Goal: Task Accomplishment & Management: Use online tool/utility

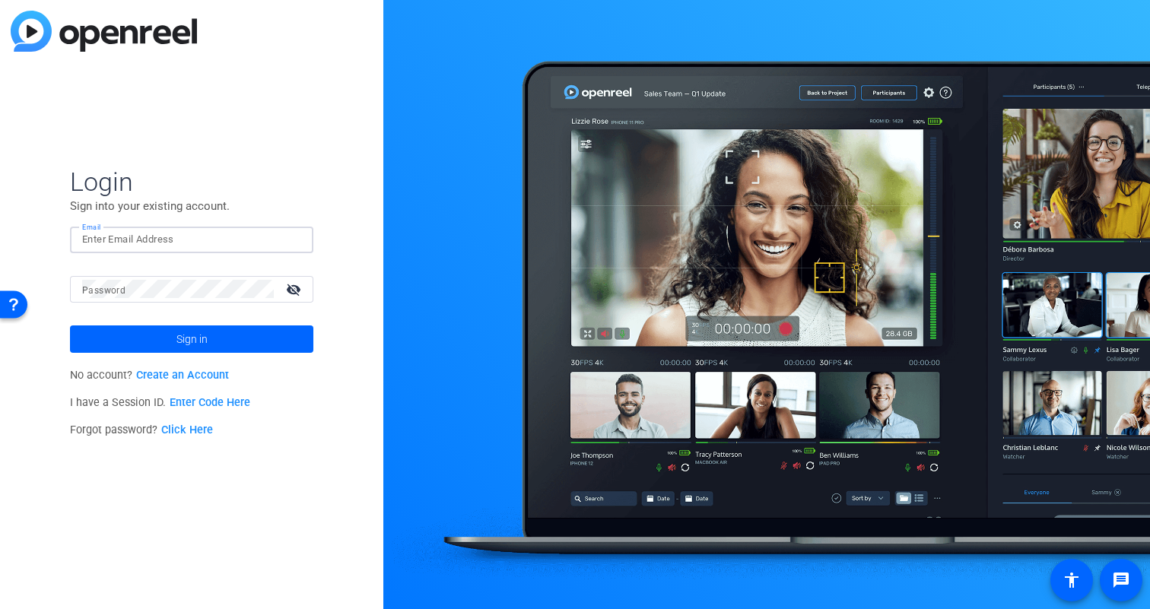
click at [114, 245] on input "Email" at bounding box center [191, 240] width 219 height 18
type input "[PERSON_NAME][EMAIL_ADDRESS][PERSON_NAME][DOMAIN_NAME]"
click at [70, 326] on button "Sign in" at bounding box center [191, 339] width 243 height 27
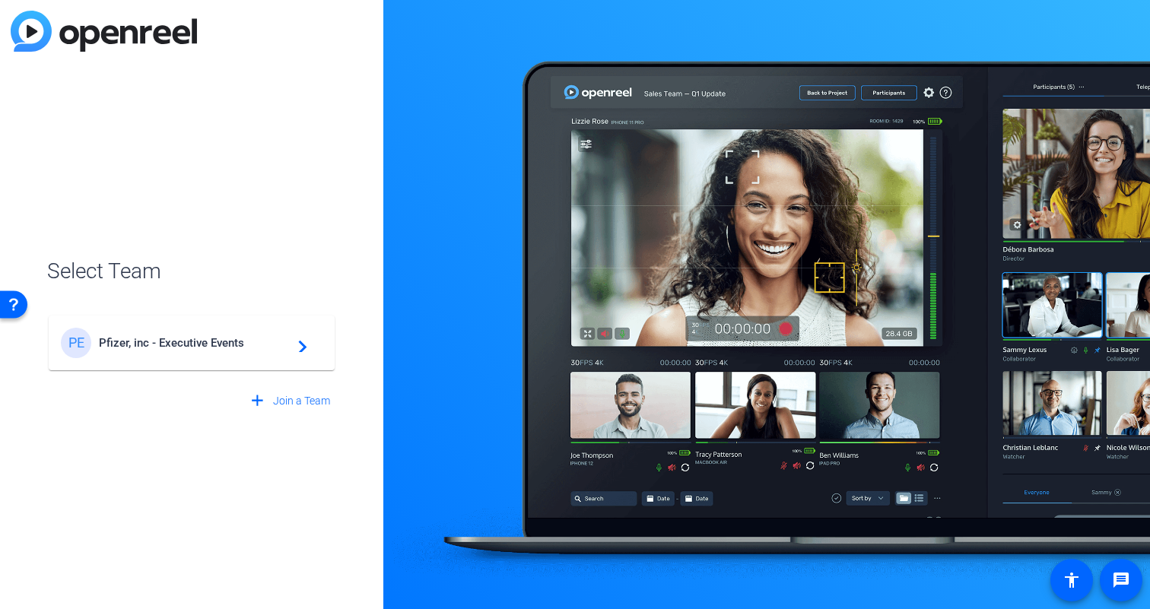
click at [199, 355] on div "PE Pfizer, inc - Executive Events navigate_next" at bounding box center [192, 343] width 262 height 30
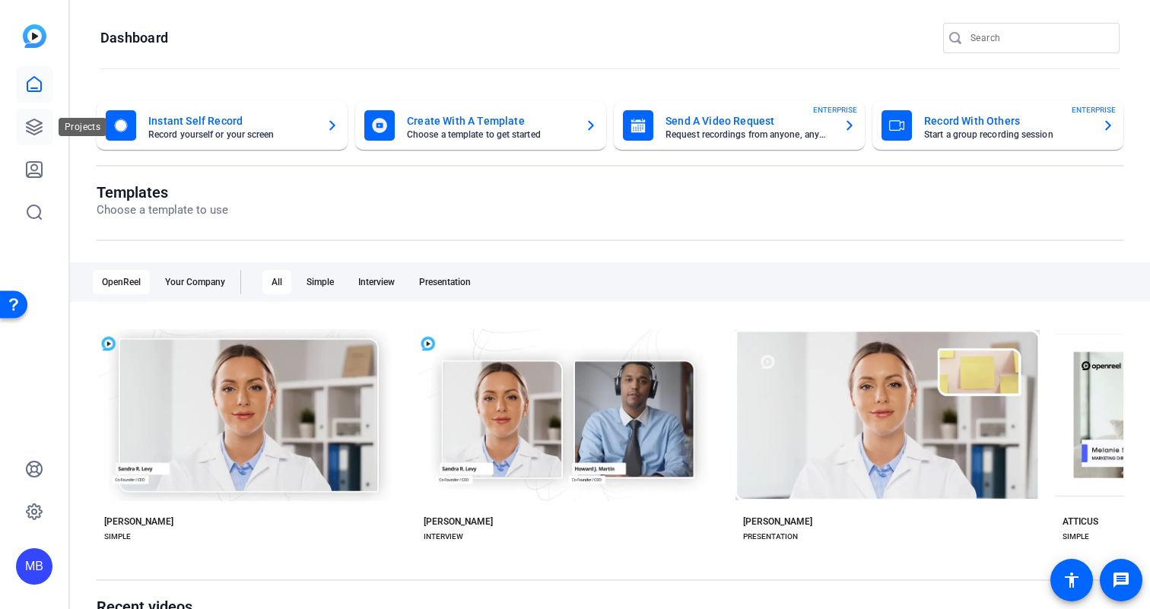
click at [42, 123] on icon at bounding box center [34, 127] width 18 height 18
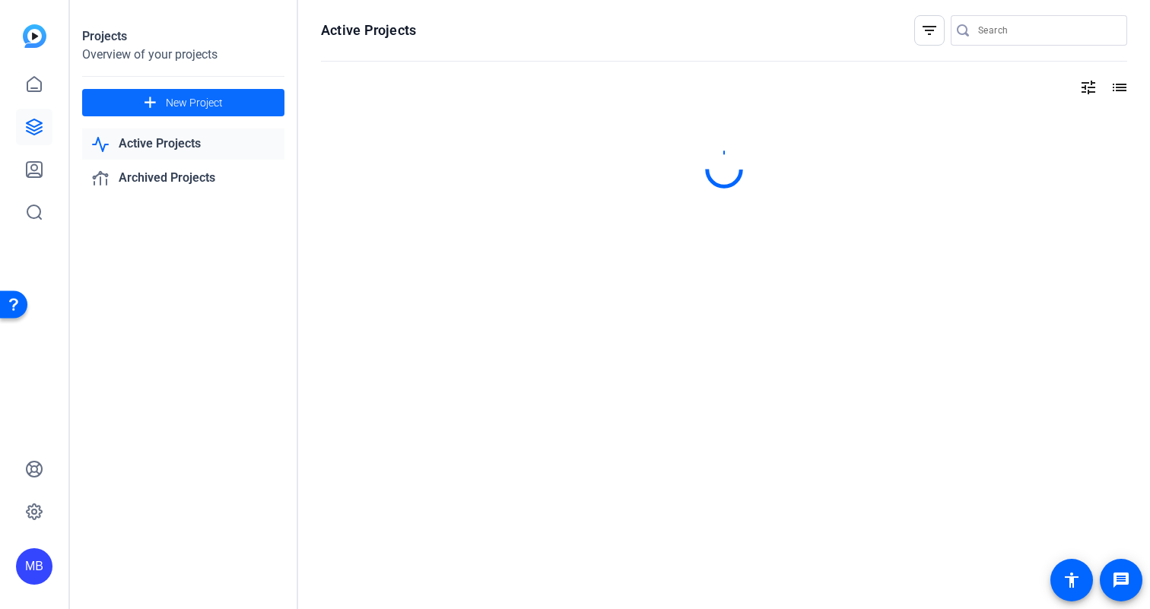
click at [208, 99] on span "New Project" at bounding box center [194, 103] width 57 height 16
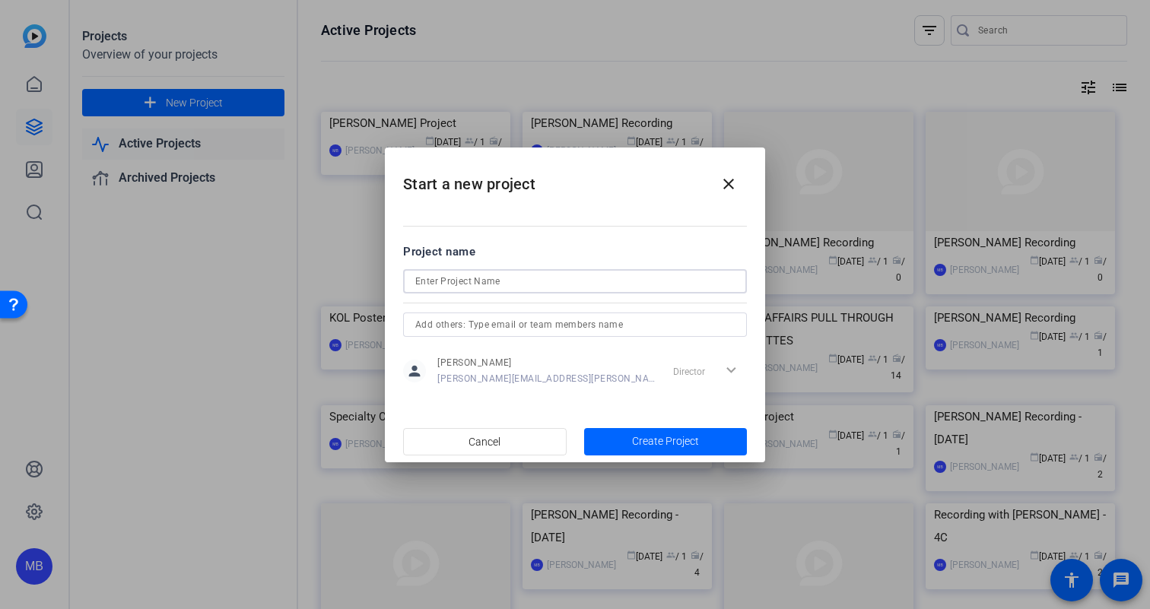
click at [454, 275] on input at bounding box center [575, 281] width 320 height 18
type input "P"
type input "Values Day - CRG Video Recordings"
click at [672, 453] on span "button" at bounding box center [666, 442] width 164 height 37
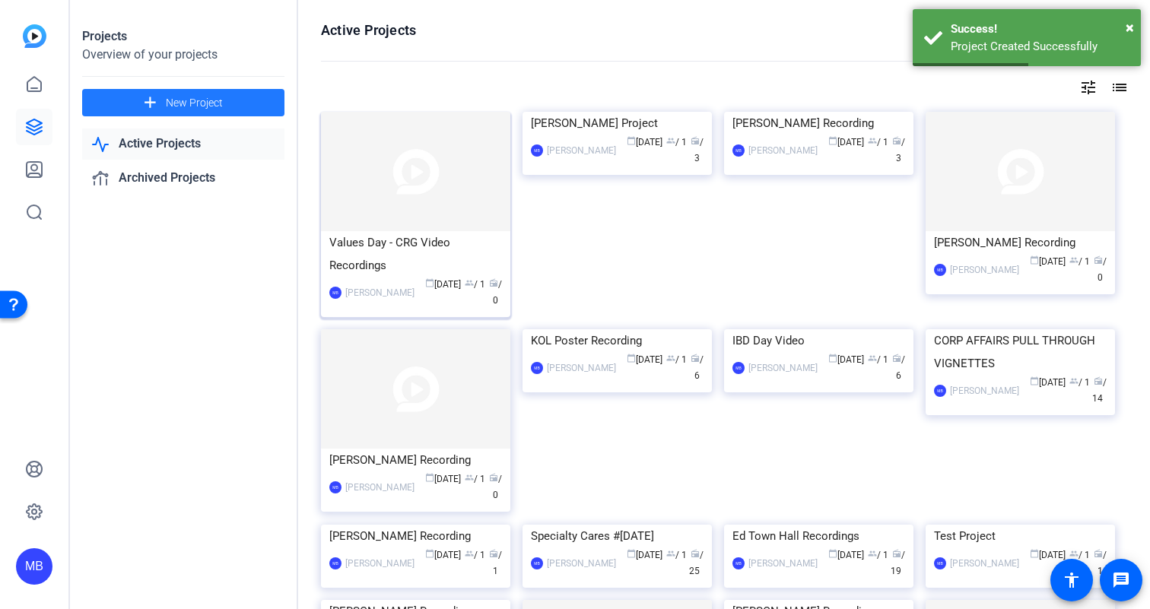
click at [417, 239] on div "Values Day - CRG Video Recordings" at bounding box center [415, 254] width 173 height 46
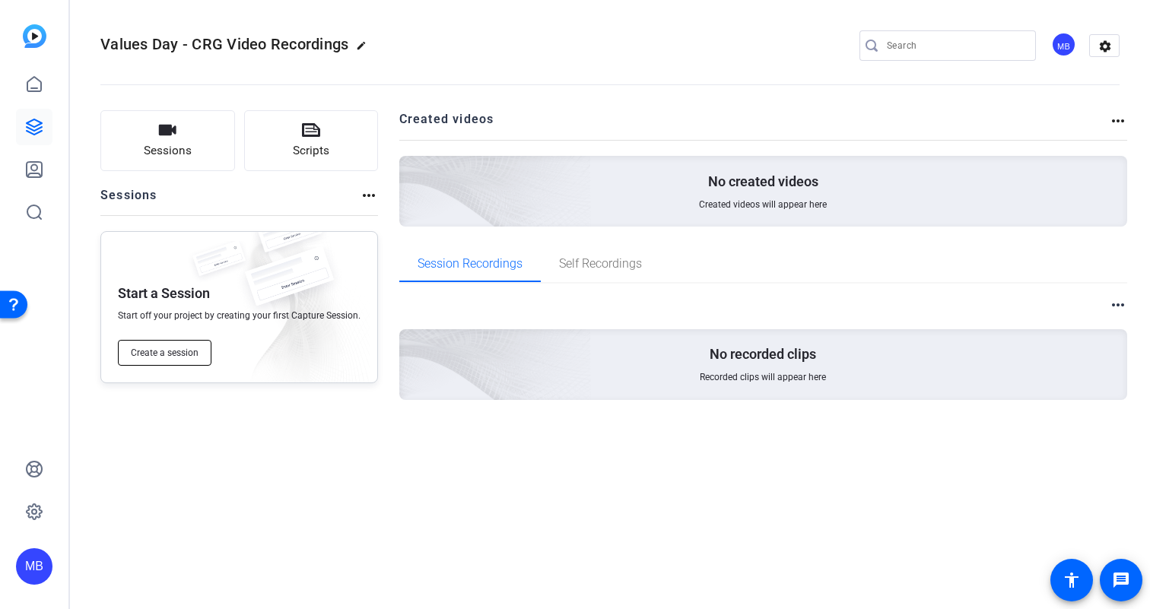
click at [161, 353] on span "Create a session" at bounding box center [165, 353] width 68 height 12
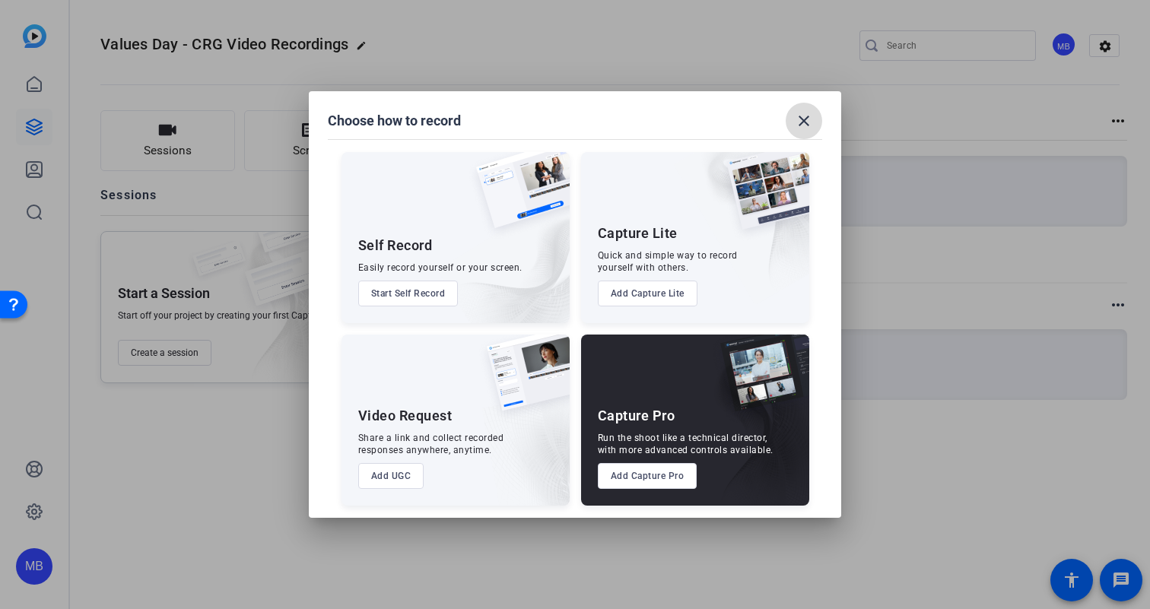
click at [804, 120] on mat-icon "close" at bounding box center [804, 121] width 18 height 18
